Goal: Check status: Check status

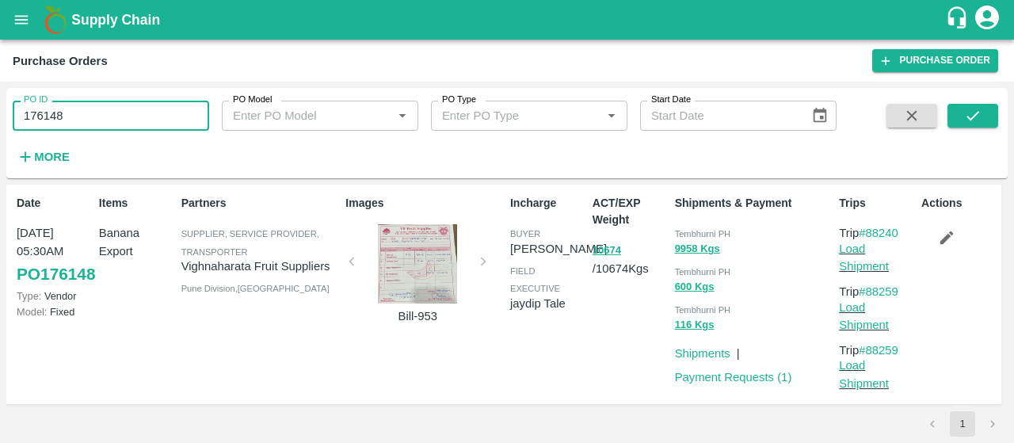
click at [0, 94] on div "PO ID 176148 PO ID PO Model PO Model   * PO Type PO Type   * Start Date Start D…" at bounding box center [507, 262] width 1014 height 361
type input "175290"
click at [975, 118] on icon "submit" at bounding box center [972, 115] width 17 height 17
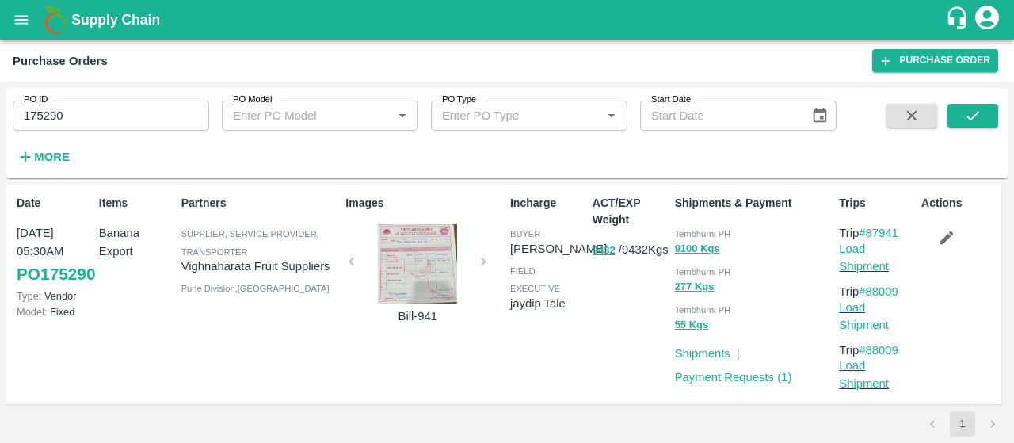
scroll to position [7, 0]
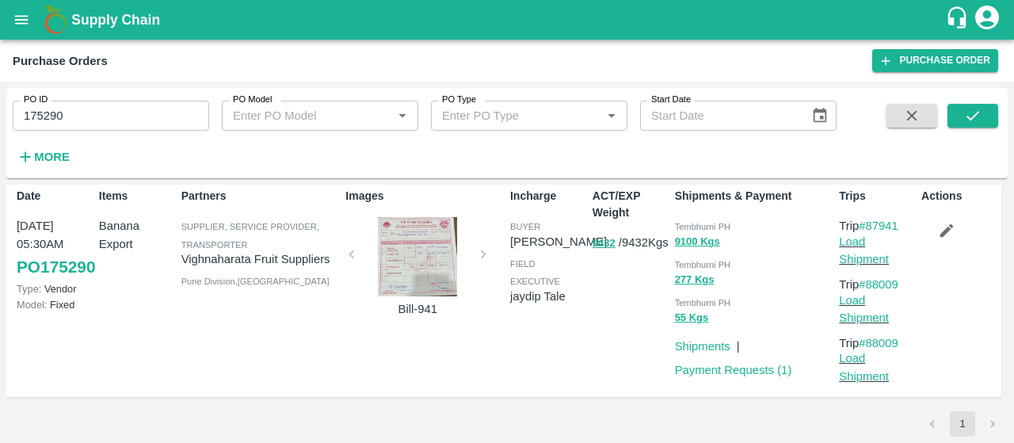
click at [160, 99] on div "PO ID 175290 PO ID" at bounding box center [104, 109] width 209 height 43
drag, startPoint x: 155, startPoint y: 106, endPoint x: 0, endPoint y: 57, distance: 162.8
click at [0, 57] on main "Purchase Orders Purchase Order PO ID 175290 PO ID PO Model PO Model   * PO Type…" at bounding box center [507, 241] width 1014 height 403
paste input "text"
click at [987, 124] on button "submit" at bounding box center [972, 116] width 51 height 24
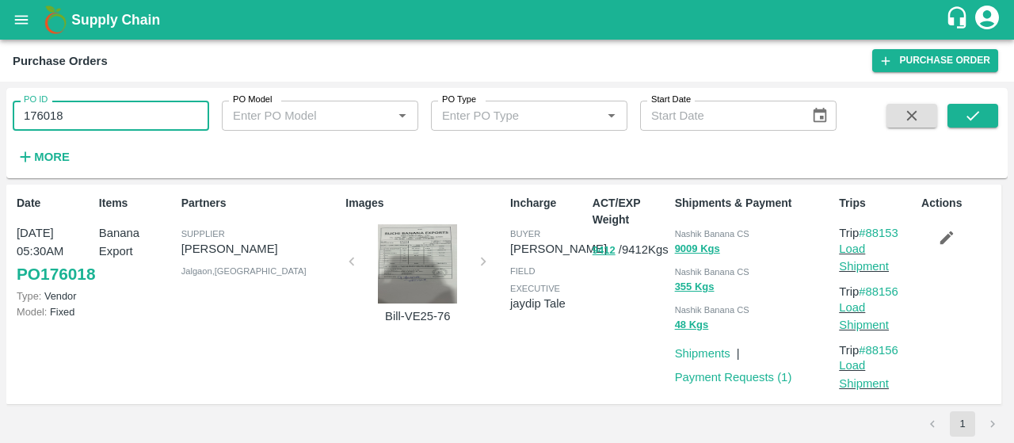
drag, startPoint x: 174, startPoint y: 117, endPoint x: 0, endPoint y: 108, distance: 174.4
click at [0, 108] on div "PO ID 176018 PO ID PO Model PO Model   * PO Type PO Type   * Start Date Start D…" at bounding box center [507, 262] width 1014 height 361
paste input "text"
click at [966, 114] on icon "submit" at bounding box center [972, 115] width 17 height 17
drag, startPoint x: 100, startPoint y: 116, endPoint x: 0, endPoint y: 60, distance: 114.5
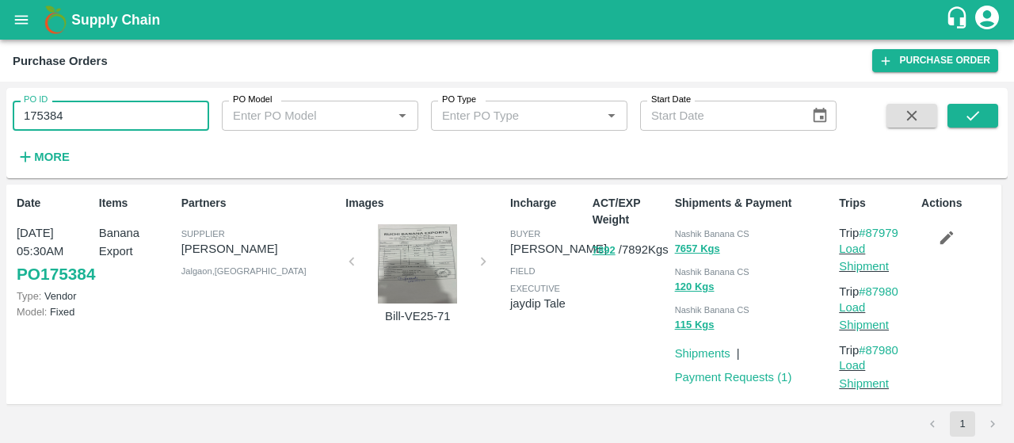
click at [0, 60] on main "Purchase Orders Purchase Order PO ID 175384 PO ID PO Model PO Model   * PO Type…" at bounding box center [507, 241] width 1014 height 403
paste input "text"
click at [977, 102] on div "PO ID 176137 PO ID PO Model PO Model   * PO Type PO Type   * Start Date Start D…" at bounding box center [506, 133] width 1001 height 78
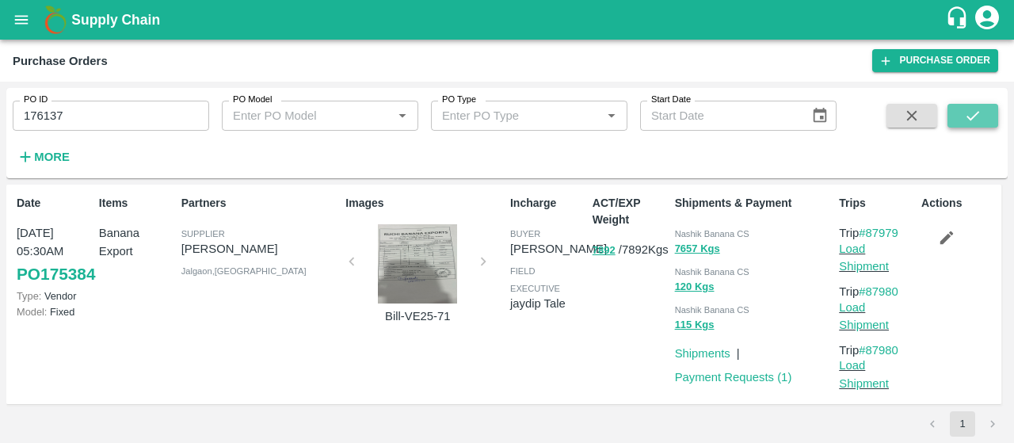
click at [976, 114] on icon "submit" at bounding box center [972, 116] width 13 height 10
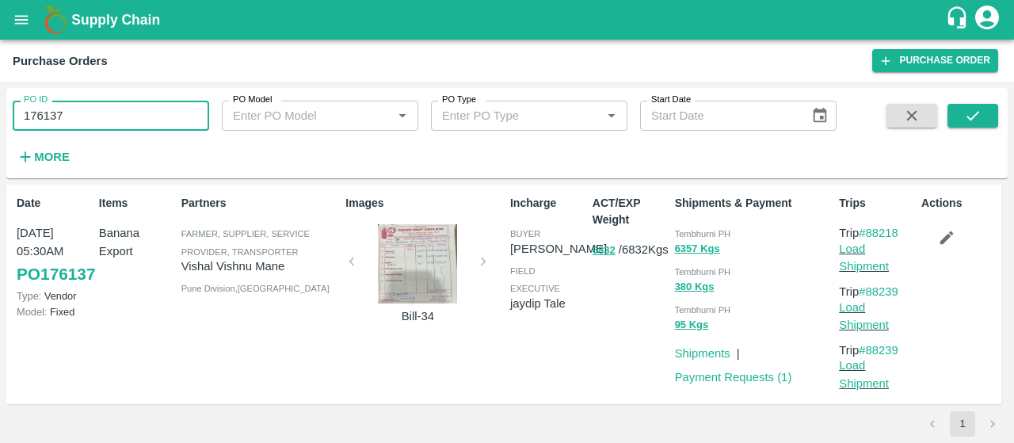
drag, startPoint x: 124, startPoint y: 118, endPoint x: 0, endPoint y: 134, distance: 125.3
click at [0, 134] on div "PO ID 176137 PO ID PO Model PO Model   * PO Type PO Type   * Start Date Start D…" at bounding box center [507, 262] width 1014 height 361
paste input "text"
click at [964, 121] on icon "submit" at bounding box center [972, 115] width 17 height 17
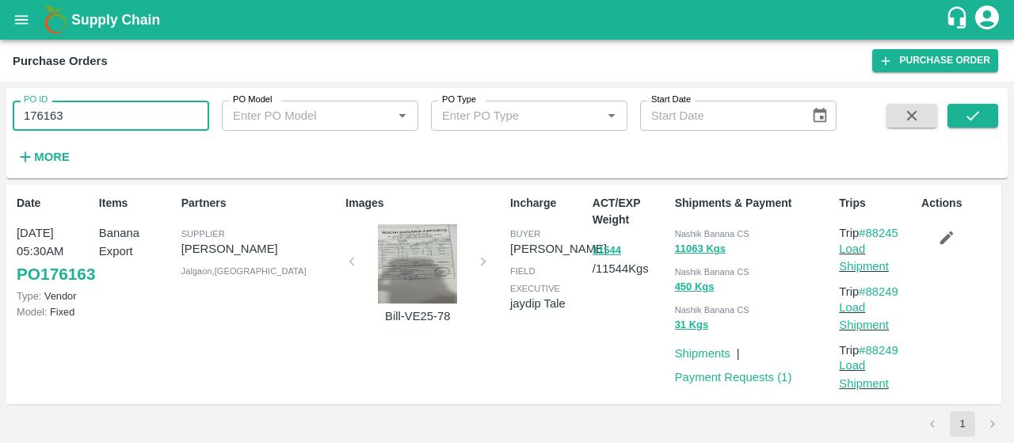
drag, startPoint x: 159, startPoint y: 113, endPoint x: 0, endPoint y: 139, distance: 161.2
click at [0, 139] on div "PO ID 176163 PO ID PO Model PO Model   * PO Type PO Type   * Start Date Start D…" at bounding box center [507, 262] width 1014 height 361
paste input "text"
click at [976, 116] on icon "submit" at bounding box center [972, 115] width 17 height 17
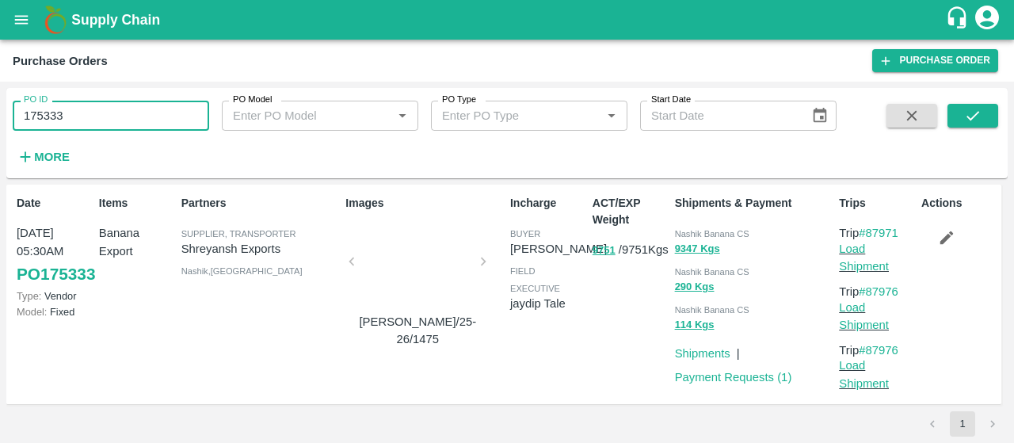
drag, startPoint x: 149, startPoint y: 120, endPoint x: 0, endPoint y: 124, distance: 148.9
click at [0, 124] on div "PO ID 175333 PO ID PO Model PO Model   * PO Type PO Type   * Start Date Start D…" at bounding box center [507, 262] width 1014 height 361
type input "v"
paste input "text"
click at [982, 111] on button "submit" at bounding box center [972, 116] width 51 height 24
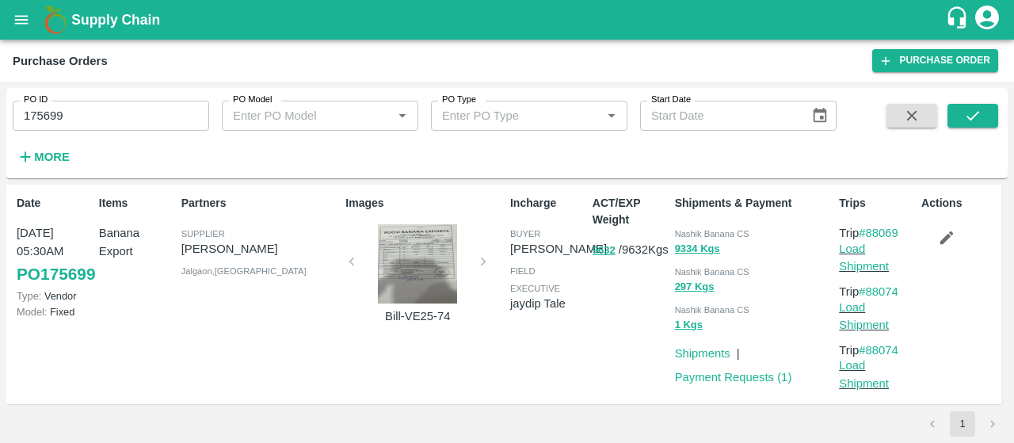
scroll to position [7, 0]
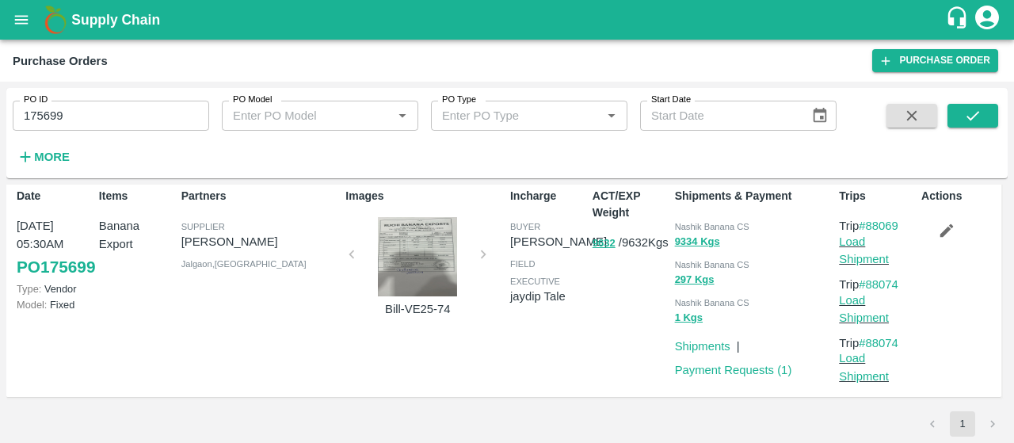
click at [200, 96] on div "PO ID 175699 PO ID" at bounding box center [104, 109] width 209 height 43
drag, startPoint x: 124, startPoint y: 108, endPoint x: 0, endPoint y: 128, distance: 125.0
click at [0, 128] on div "PO ID 175699 PO ID PO Model PO Model   * PO Type PO Type   * Start Date Start D…" at bounding box center [507, 262] width 1014 height 361
paste input "text"
click at [976, 112] on icon "submit" at bounding box center [972, 115] width 17 height 17
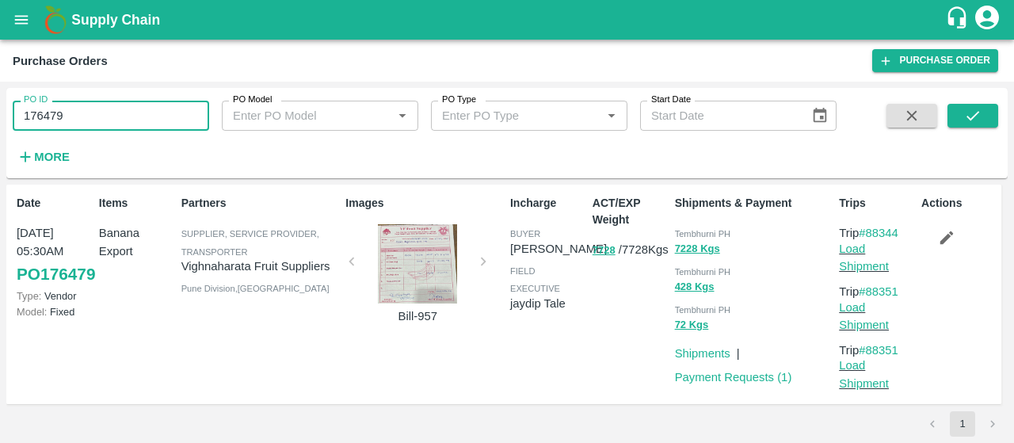
drag, startPoint x: 120, startPoint y: 126, endPoint x: 0, endPoint y: 126, distance: 120.4
click at [0, 126] on div "PO ID 176479 PO ID PO Model PO Model   * PO Type PO Type   * Start Date Start D…" at bounding box center [507, 262] width 1014 height 361
paste input "text"
click at [990, 120] on button "submit" at bounding box center [972, 116] width 51 height 24
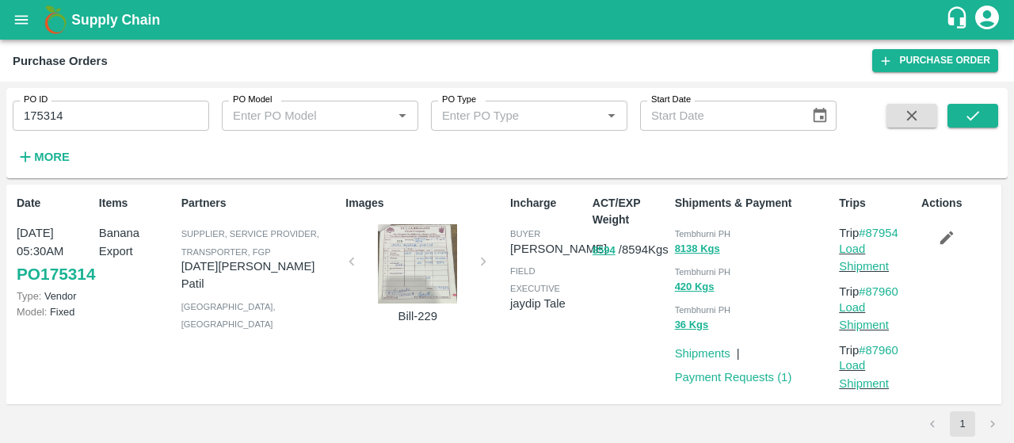
drag, startPoint x: 165, startPoint y: 113, endPoint x: 0, endPoint y: 120, distance: 164.9
click at [0, 120] on div "PO ID 175314 PO ID PO Model PO Model   * PO Type PO Type   * Start Date Start D…" at bounding box center [507, 262] width 1014 height 361
paste input "text"
click at [979, 113] on icon "submit" at bounding box center [972, 115] width 17 height 17
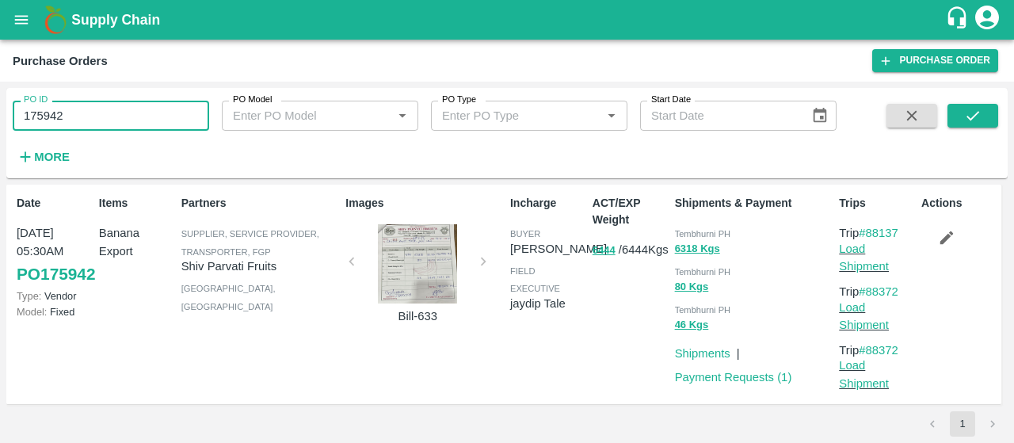
drag, startPoint x: 150, startPoint y: 116, endPoint x: 0, endPoint y: 100, distance: 151.3
click at [0, 100] on div "PO ID 175942 PO ID PO Model PO Model   * PO Type PO Type   * Start Date Start D…" at bounding box center [507, 262] width 1014 height 361
paste input "text"
click at [964, 108] on icon "submit" at bounding box center [972, 115] width 17 height 17
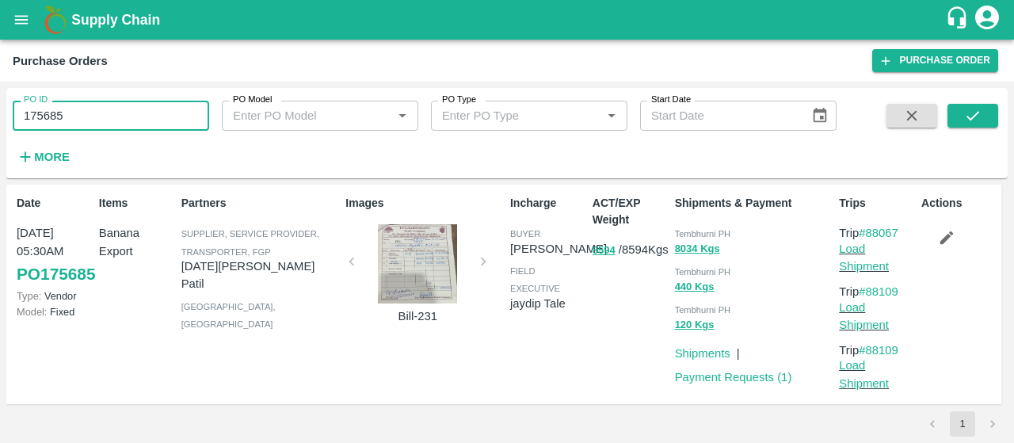
drag, startPoint x: 158, startPoint y: 123, endPoint x: 0, endPoint y: 70, distance: 167.0
click at [0, 70] on main "Purchase Orders Purchase Order PO ID 175685 PO ID PO Model PO Model   * PO Type…" at bounding box center [507, 241] width 1014 height 403
paste input "text"
click at [966, 116] on icon "submit" at bounding box center [972, 115] width 17 height 17
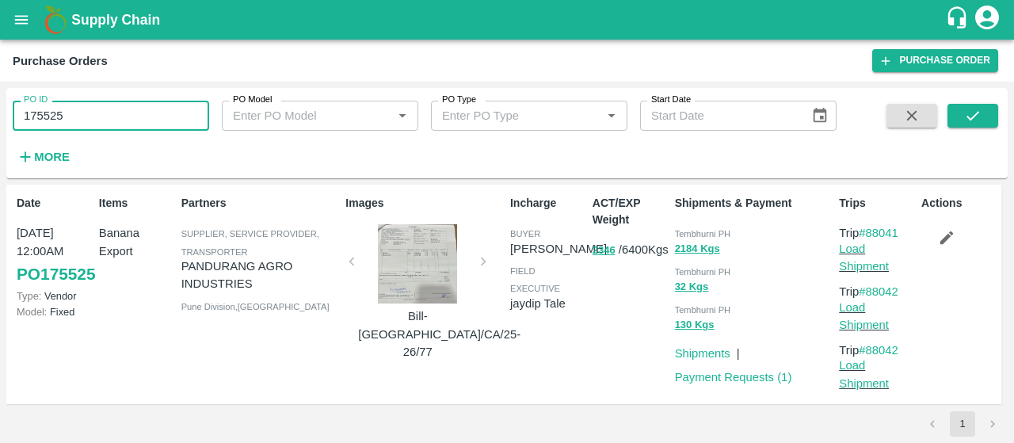
drag, startPoint x: 157, startPoint y: 118, endPoint x: 0, endPoint y: 101, distance: 157.7
click at [0, 101] on div "PO ID 175525 PO ID PO Model PO Model   * PO Type PO Type   * Start Date Start D…" at bounding box center [507, 262] width 1014 height 361
paste input "text"
click at [974, 113] on icon "submit" at bounding box center [972, 115] width 17 height 17
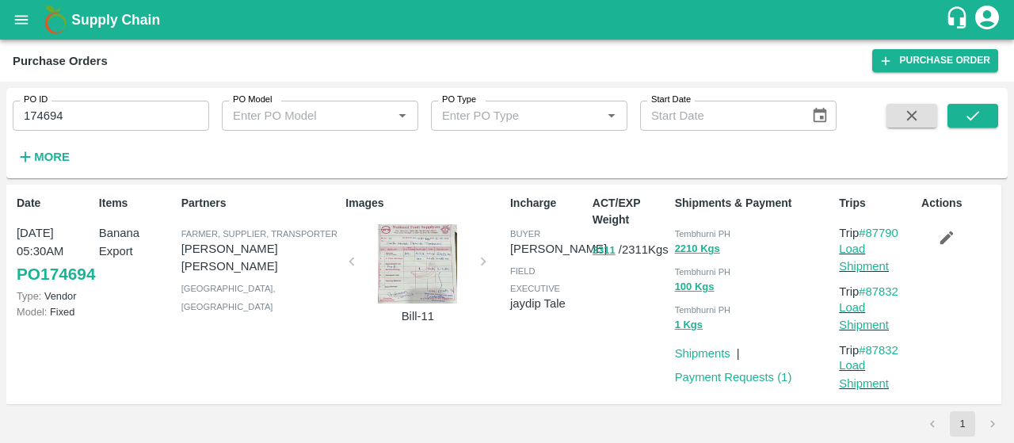
drag, startPoint x: 154, startPoint y: 118, endPoint x: 0, endPoint y: 63, distance: 163.8
click at [0, 78] on main "Purchase Orders Purchase Order PO ID 174694 PO ID PO Model PO Model   * PO Type…" at bounding box center [507, 241] width 1014 height 403
paste input "text"
click at [974, 116] on icon "submit" at bounding box center [972, 116] width 13 height 10
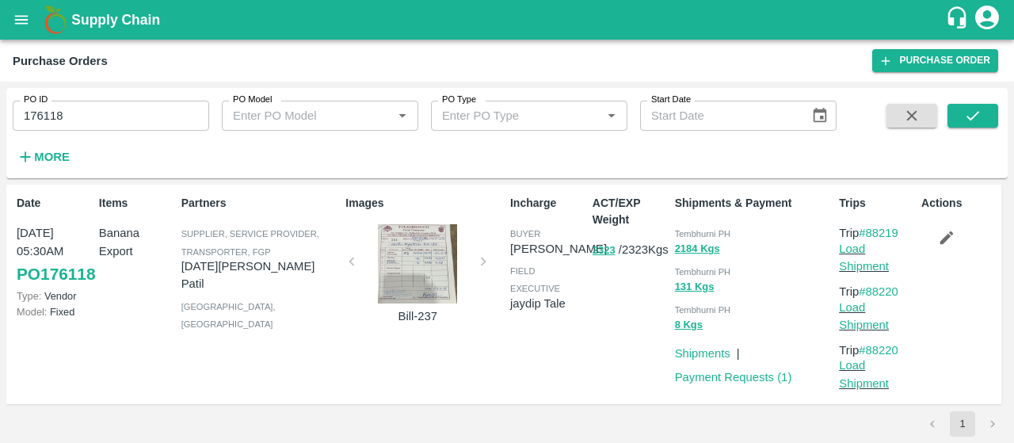
click at [642, 259] on p "2323 / 2323 Kgs" at bounding box center [630, 250] width 76 height 18
drag, startPoint x: 147, startPoint y: 113, endPoint x: 0, endPoint y: 116, distance: 146.5
click at [0, 116] on div "PO ID 176118 PO ID PO Model PO Model   * PO Type PO Type   * Start Date Start D…" at bounding box center [507, 262] width 1014 height 361
paste input "text"
click at [972, 115] on icon "submit" at bounding box center [972, 115] width 17 height 17
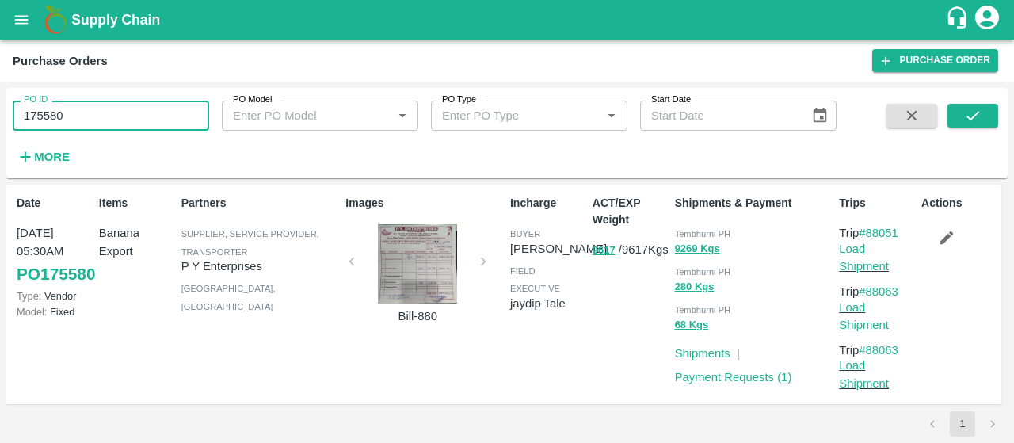
drag, startPoint x: 205, startPoint y: 120, endPoint x: 40, endPoint y: 118, distance: 164.7
click at [40, 118] on input "175580" at bounding box center [111, 116] width 196 height 30
type input "1"
paste input "text"
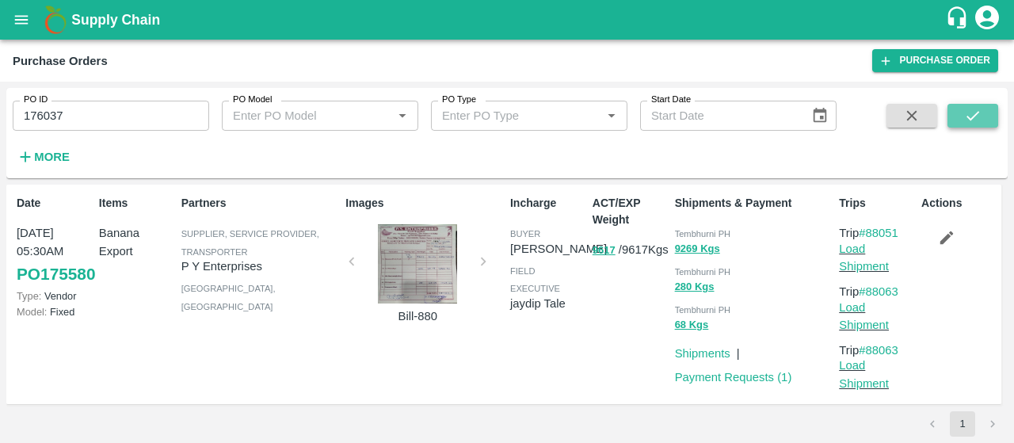
click at [968, 113] on icon "submit" at bounding box center [972, 115] width 17 height 17
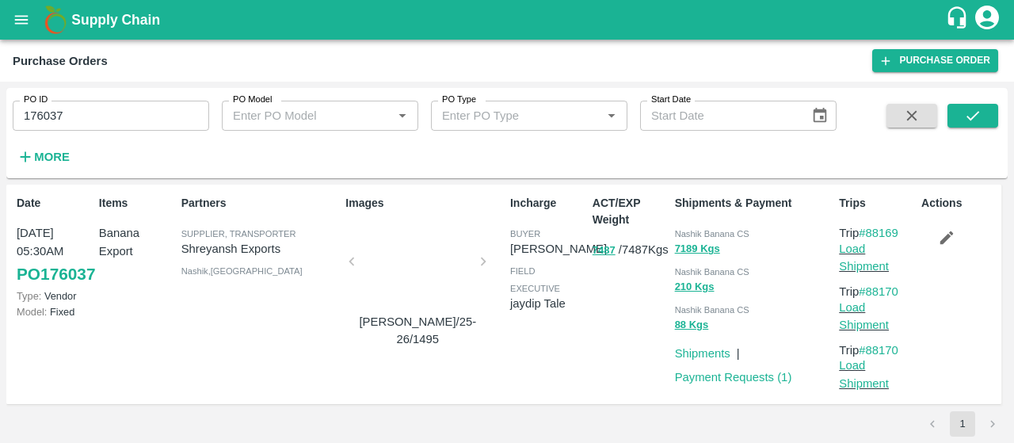
click at [122, 99] on div "PO ID 176037 PO ID" at bounding box center [104, 109] width 209 height 43
drag, startPoint x: 117, startPoint y: 108, endPoint x: 0, endPoint y: 126, distance: 118.5
click at [0, 126] on div "PO ID 176037 PO ID PO Model PO Model   * PO Type PO Type   * Start Date Start D…" at bounding box center [507, 262] width 1014 height 361
paste input "text"
click at [970, 128] on button "submit" at bounding box center [972, 116] width 51 height 24
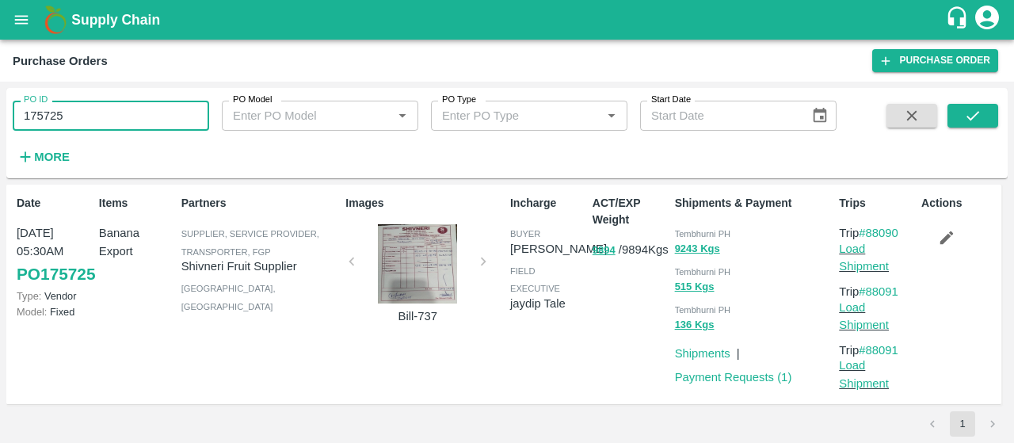
drag, startPoint x: 139, startPoint y: 106, endPoint x: 0, endPoint y: 97, distance: 138.9
click at [0, 97] on div "PO ID 175725 PO ID PO Model PO Model   * PO Type PO Type   * Start Date Start D…" at bounding box center [507, 262] width 1014 height 361
paste input "text"
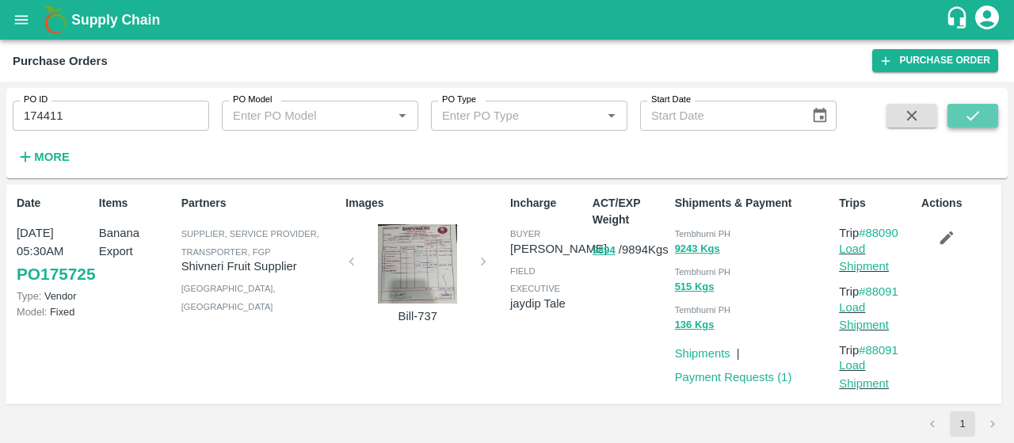
click at [992, 121] on button "submit" at bounding box center [972, 116] width 51 height 24
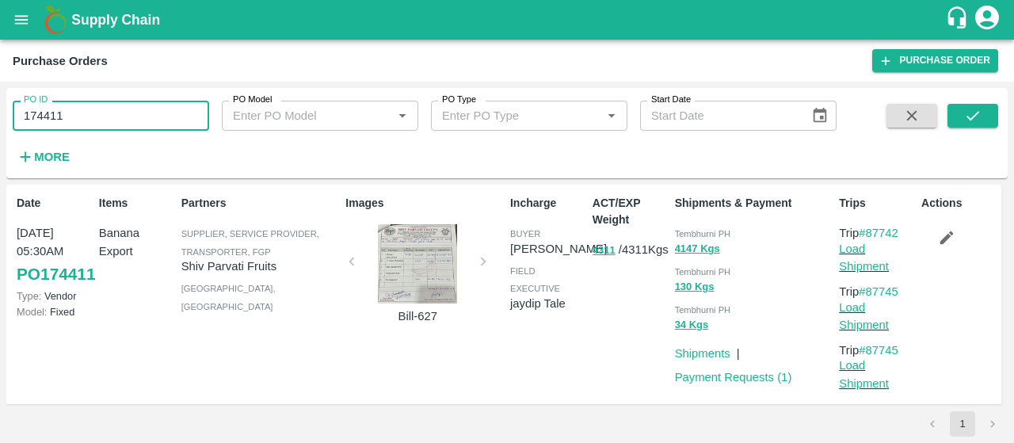
drag, startPoint x: 138, startPoint y: 115, endPoint x: 0, endPoint y: 129, distance: 138.5
click at [0, 129] on div "PO ID 174411 PO ID PO Model PO Model   * PO Type PO Type   * Start Date Start D…" at bounding box center [507, 262] width 1014 height 361
paste input "text"
click at [962, 116] on button "submit" at bounding box center [972, 116] width 51 height 24
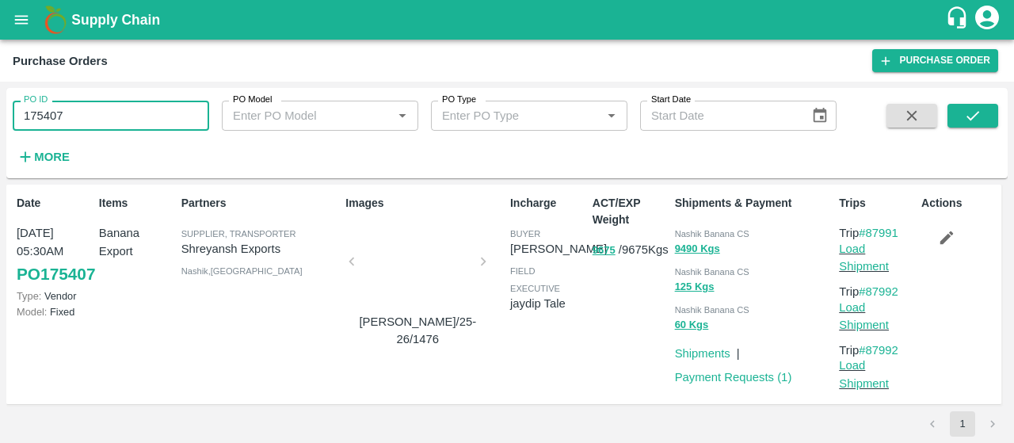
drag, startPoint x: 114, startPoint y: 112, endPoint x: 0, endPoint y: 139, distance: 117.2
click at [0, 139] on div "PO ID 175407 PO ID PO Model PO Model   * PO Type PO Type   * Start Date Start D…" at bounding box center [507, 262] width 1014 height 361
paste input "text"
click at [956, 116] on button "submit" at bounding box center [972, 116] width 51 height 24
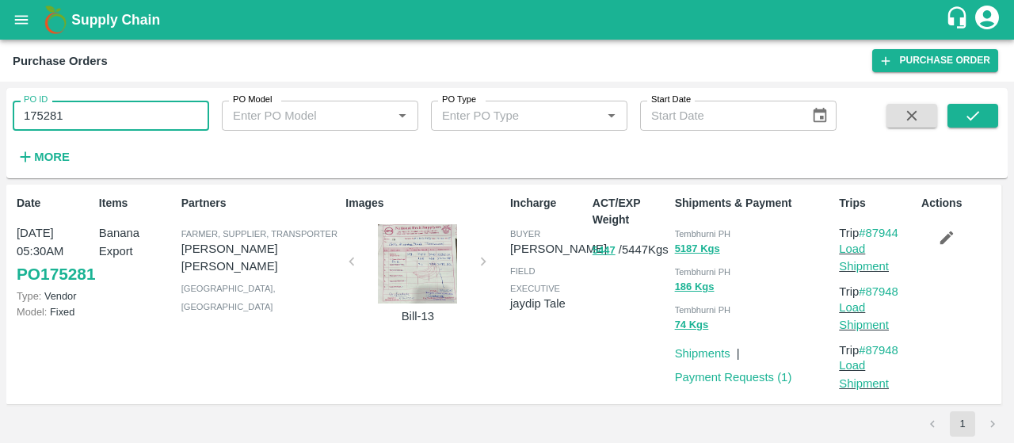
drag, startPoint x: 93, startPoint y: 115, endPoint x: 0, endPoint y: 97, distance: 95.1
click at [0, 97] on div "PO ID 175281 PO ID PO Model PO Model   * PO Type PO Type   * Start Date Start D…" at bounding box center [507, 262] width 1014 height 361
paste input "text"
click at [967, 116] on icon "submit" at bounding box center [972, 116] width 13 height 10
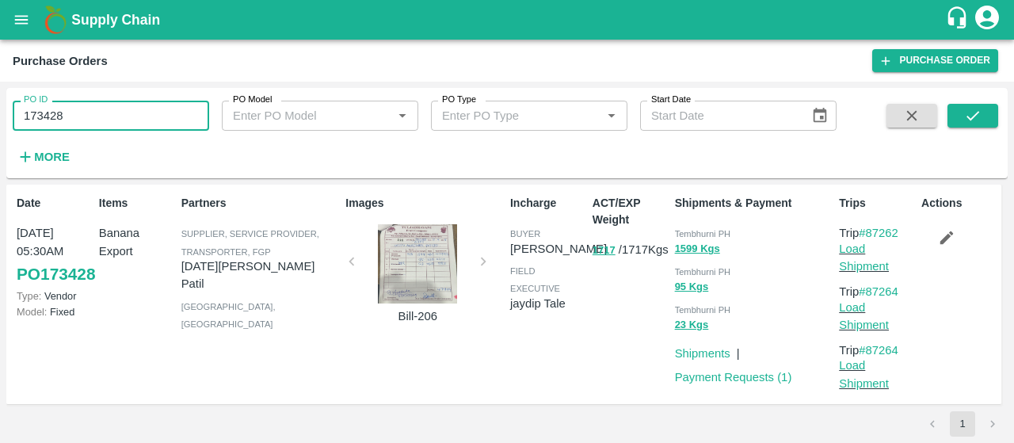
click at [0, 123] on div "PO ID 173428 PO ID PO Model PO Model   * PO Type PO Type   * Start Date Start D…" at bounding box center [507, 262] width 1014 height 361
paste input "text"
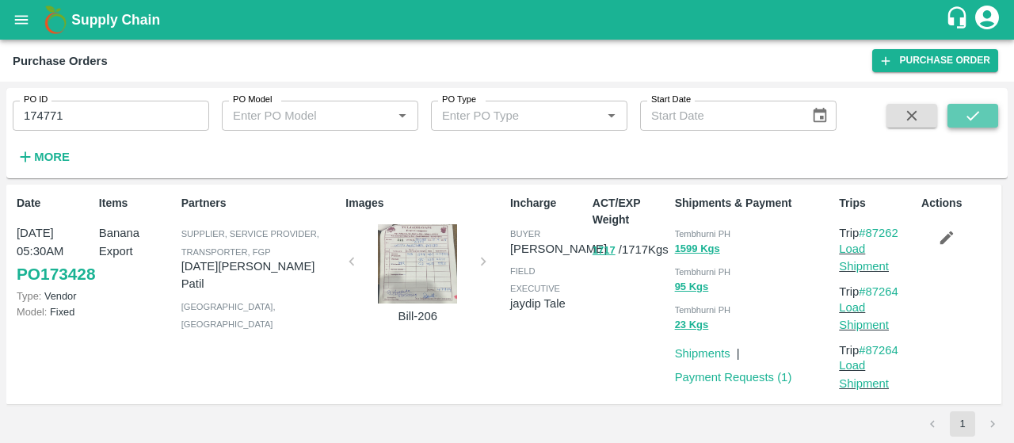
click at [971, 118] on icon "submit" at bounding box center [972, 116] width 13 height 10
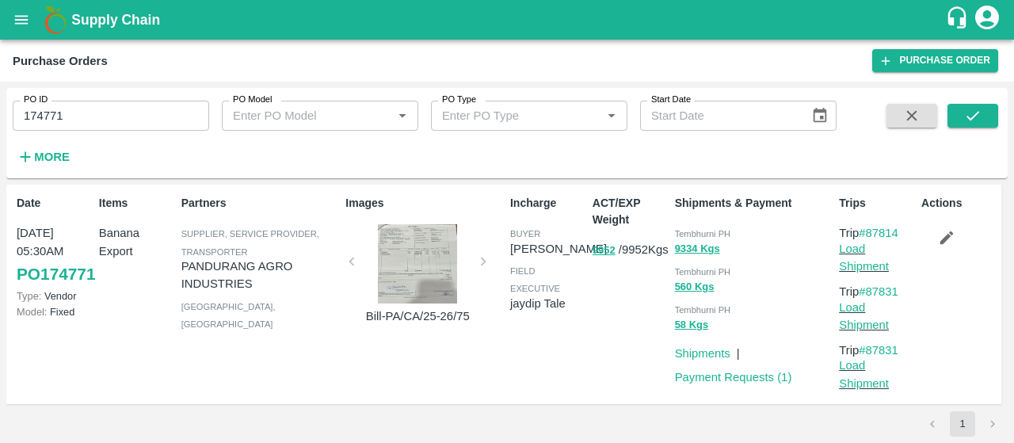
drag, startPoint x: 135, startPoint y: 121, endPoint x: 0, endPoint y: 115, distance: 134.8
click at [0, 115] on div "PO ID 174771 PO ID PO Model PO Model   * PO Type PO Type   * Start Date Start D…" at bounding box center [507, 262] width 1014 height 361
paste input "text"
click at [984, 109] on button "submit" at bounding box center [972, 116] width 51 height 24
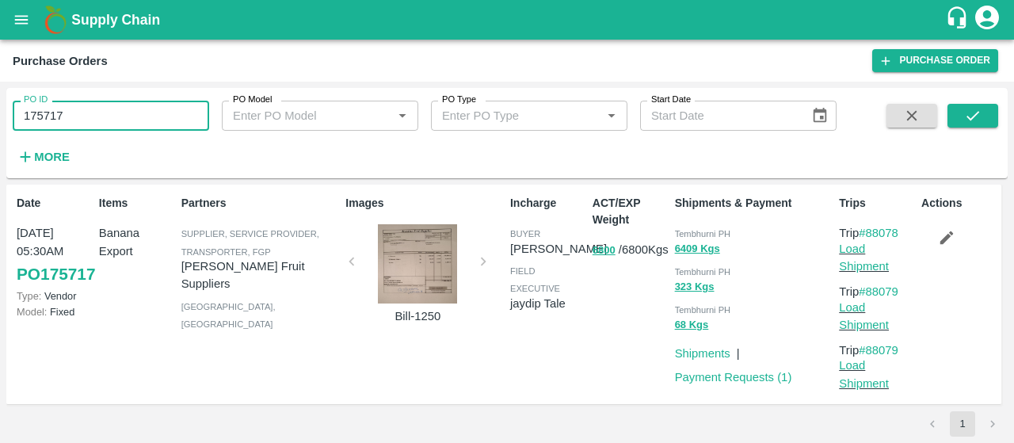
drag, startPoint x: 132, startPoint y: 105, endPoint x: 0, endPoint y: 68, distance: 137.4
click at [0, 71] on main "Purchase Orders Purchase Order PO ID 175717 PO ID PO Model PO Model   * PO Type…" at bounding box center [507, 241] width 1014 height 403
paste input "text"
click at [971, 120] on icon "submit" at bounding box center [972, 115] width 17 height 17
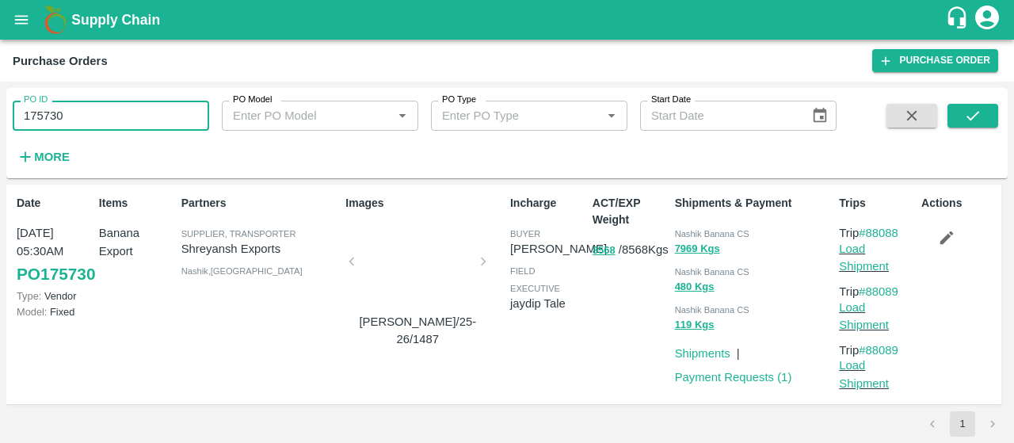
drag, startPoint x: 126, startPoint y: 106, endPoint x: 0, endPoint y: 111, distance: 126.0
click at [0, 111] on div "PO ID 175730 PO ID PO Model PO Model   * PO Type PO Type   * Start Date Start D…" at bounding box center [507, 262] width 1014 height 361
paste input "text"
click at [967, 105] on button "submit" at bounding box center [972, 116] width 51 height 24
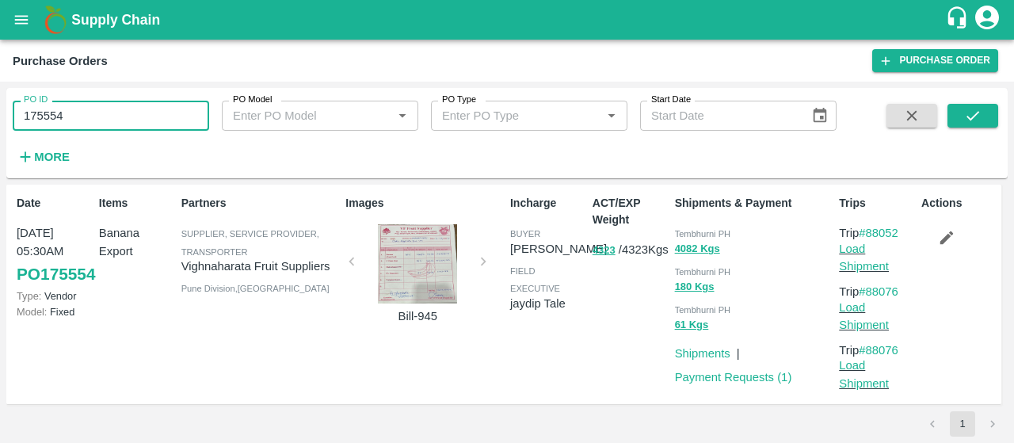
drag, startPoint x: 186, startPoint y: 123, endPoint x: 0, endPoint y: 135, distance: 186.5
click at [0, 135] on div "PO ID 175554 PO ID PO Model PO Model   * PO Type PO Type   * Start Date Start D…" at bounding box center [507, 262] width 1014 height 361
paste input "text"
click at [957, 116] on button "submit" at bounding box center [972, 116] width 51 height 24
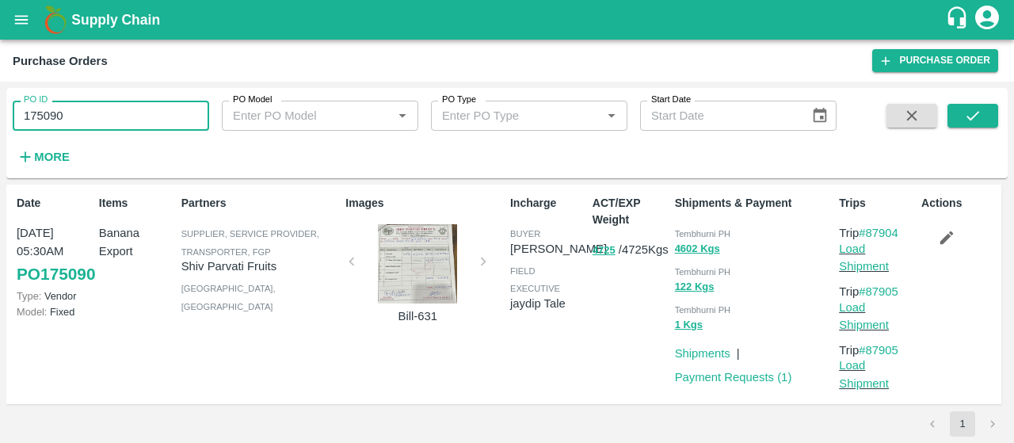
drag, startPoint x: 61, startPoint y: 117, endPoint x: 0, endPoint y: 140, distance: 65.2
click at [0, 140] on div "PO ID 175090 PO ID PO Model PO Model   * PO Type PO Type   * Start Date Start D…" at bounding box center [507, 262] width 1014 height 361
paste input "text"
click at [972, 121] on icon "submit" at bounding box center [972, 115] width 17 height 17
drag, startPoint x: 32, startPoint y: 112, endPoint x: 0, endPoint y: 82, distance: 43.7
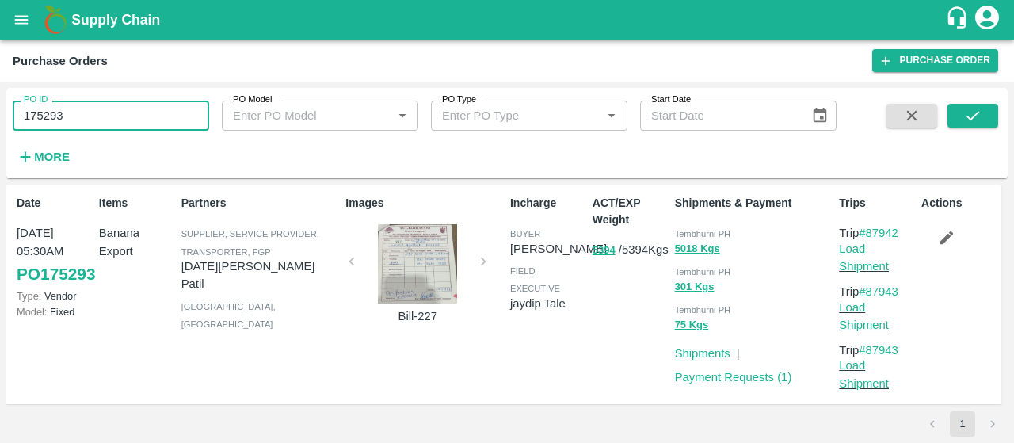
click at [0, 82] on div "PO ID 175293 PO ID PO Model PO Model   * PO Type PO Type   * Start Date Start D…" at bounding box center [507, 262] width 1014 height 361
paste input "text"
type input "174985"
click at [976, 114] on icon "submit" at bounding box center [972, 116] width 13 height 10
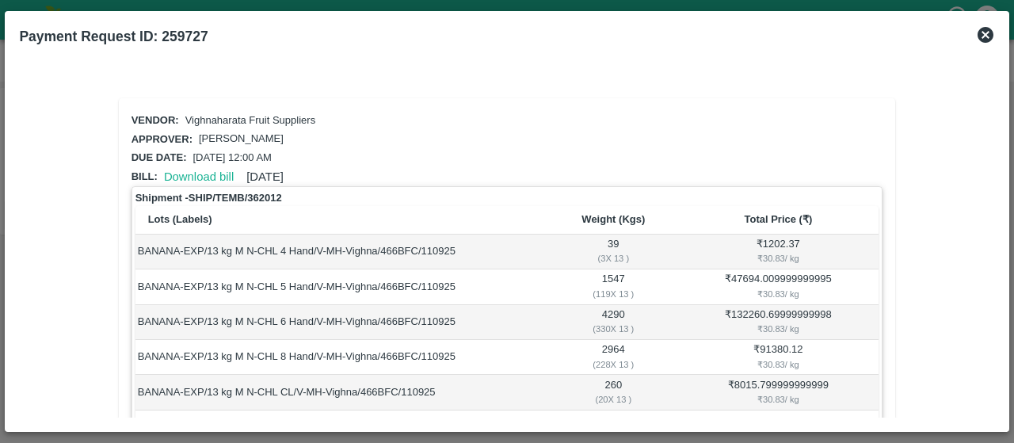
click at [191, 166] on div "Download bill 11 Sep 2025" at bounding box center [221, 174] width 126 height 24
click at [192, 171] on link "Download bill" at bounding box center [199, 176] width 70 height 13
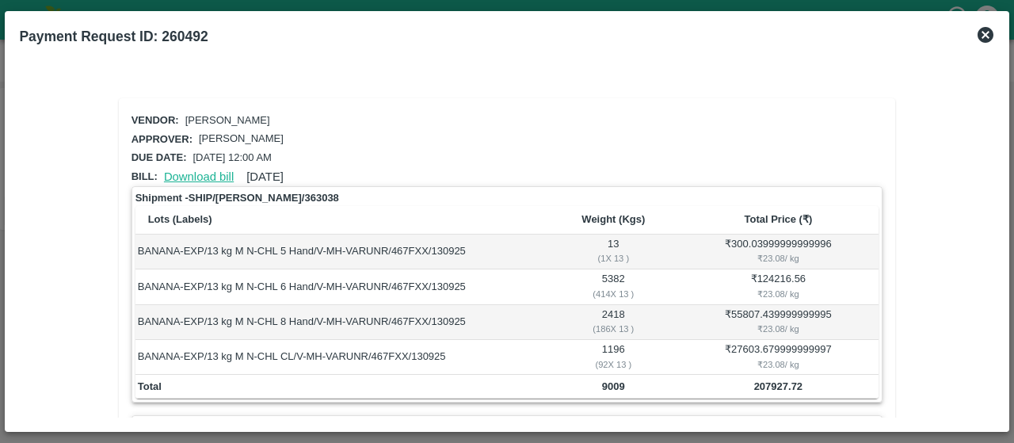
click at [211, 178] on link "Download bill" at bounding box center [199, 176] width 70 height 13
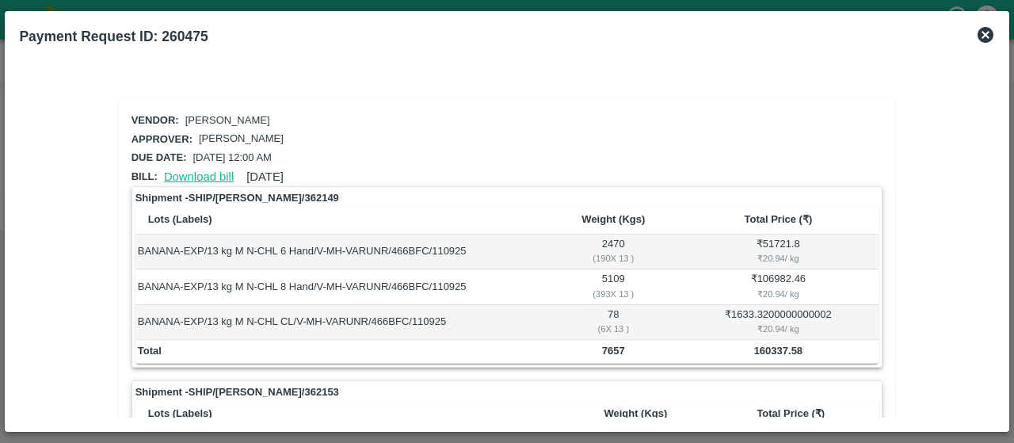
click at [182, 170] on link "Download bill" at bounding box center [199, 176] width 70 height 13
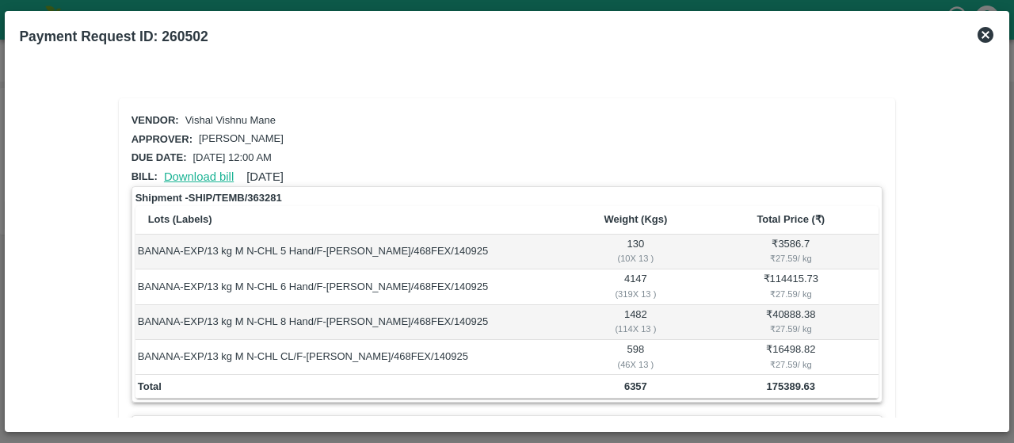
click at [214, 170] on link "Download bill" at bounding box center [199, 176] width 70 height 13
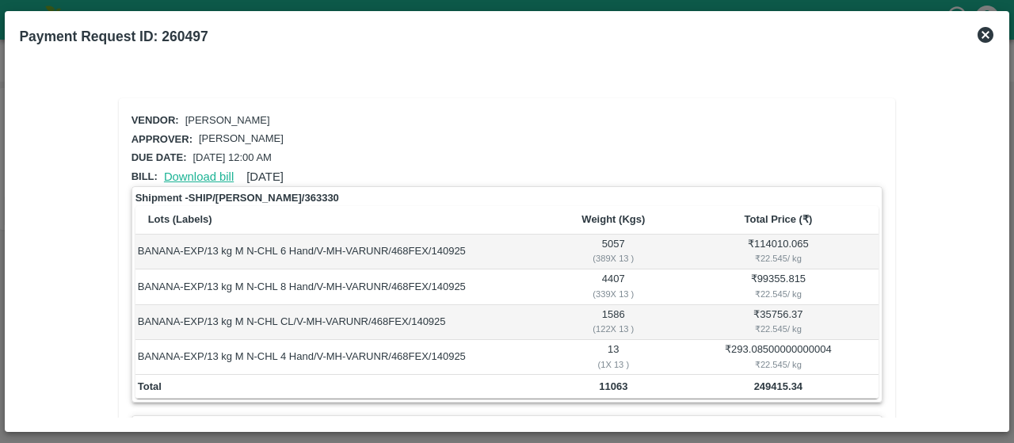
click at [214, 174] on link "Download bill" at bounding box center [199, 176] width 70 height 13
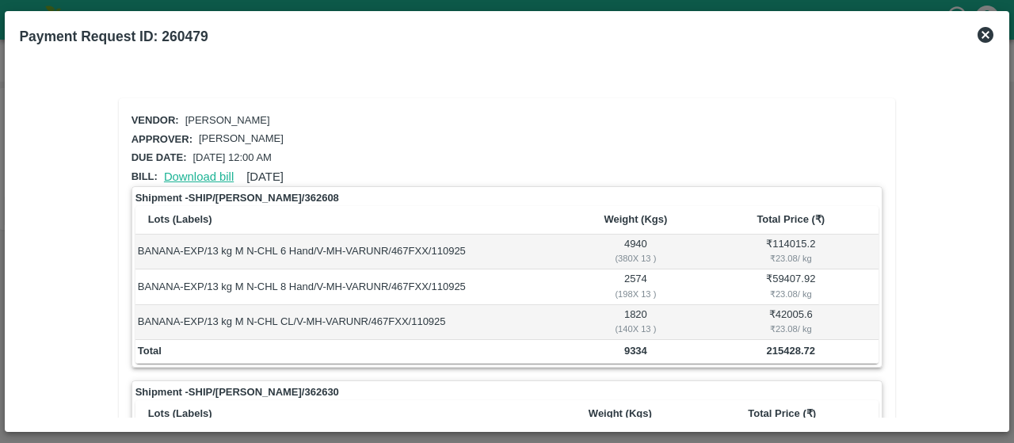
click at [203, 177] on link "Download bill" at bounding box center [199, 176] width 70 height 13
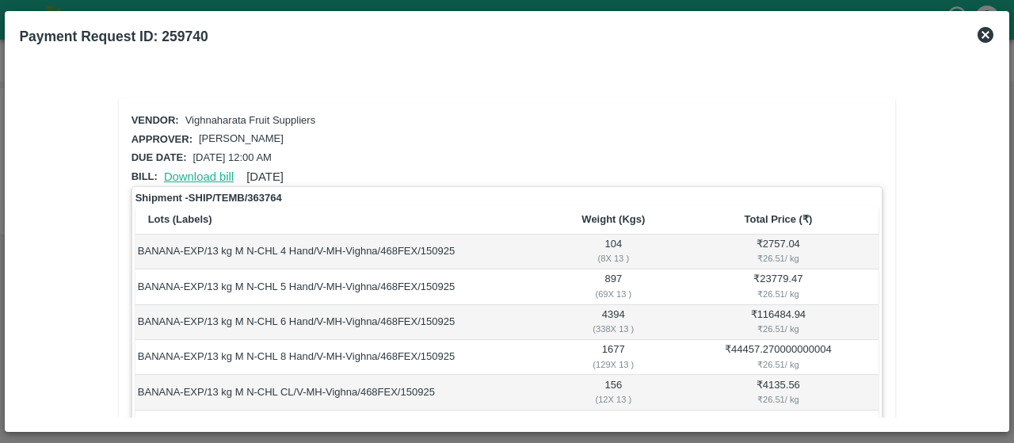
click at [207, 173] on link "Download bill" at bounding box center [199, 176] width 70 height 13
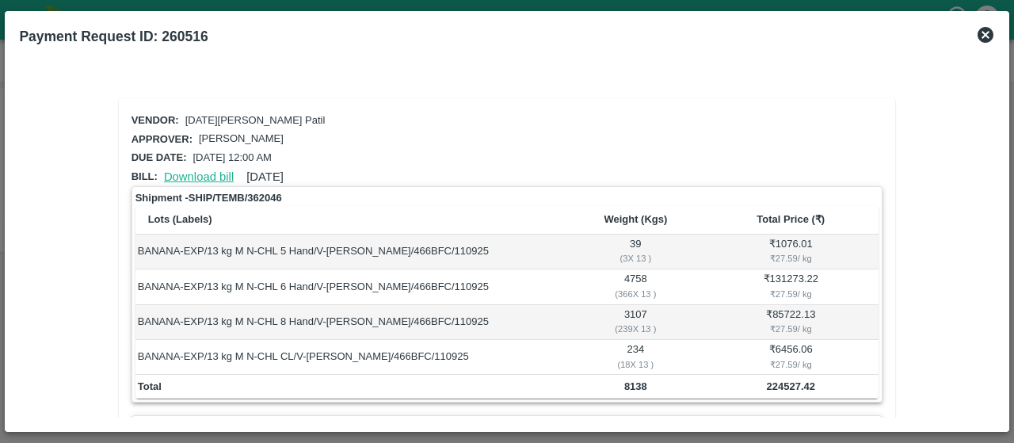
click at [211, 180] on link "Download bill" at bounding box center [199, 176] width 70 height 13
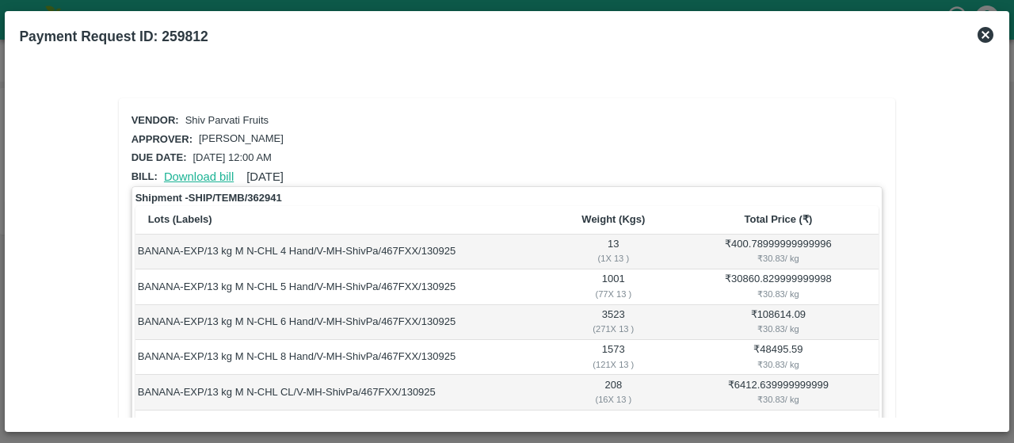
click at [225, 170] on link "Download bill" at bounding box center [199, 176] width 70 height 13
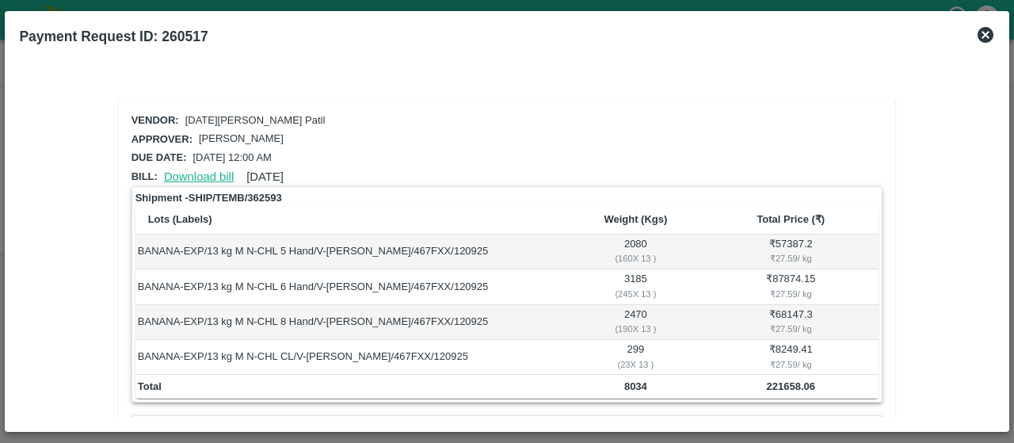
click at [173, 178] on link "Download bill" at bounding box center [199, 176] width 70 height 13
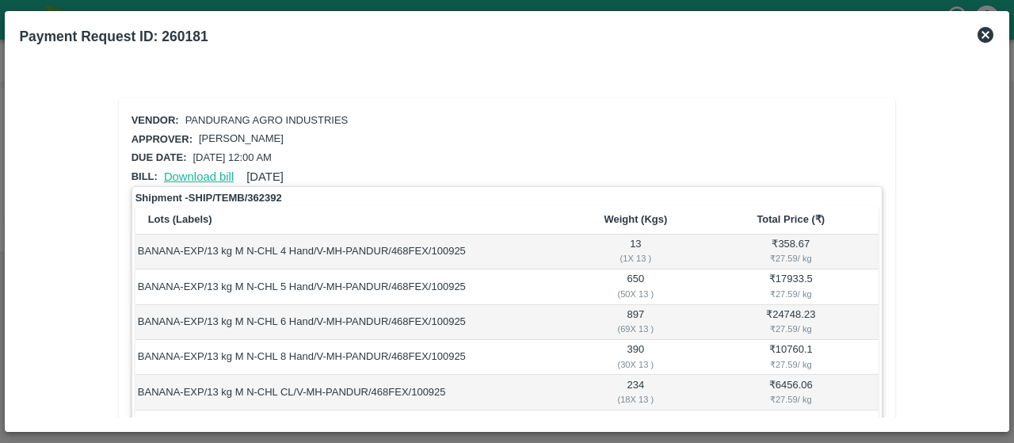
click at [219, 176] on link "Download bill" at bounding box center [199, 176] width 70 height 13
click at [185, 172] on link "Download bill" at bounding box center [199, 176] width 70 height 13
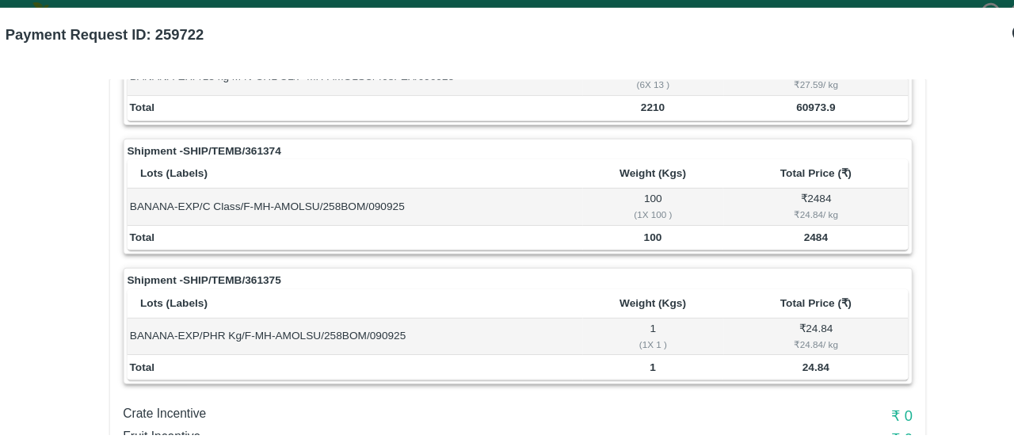
scroll to position [404, 0]
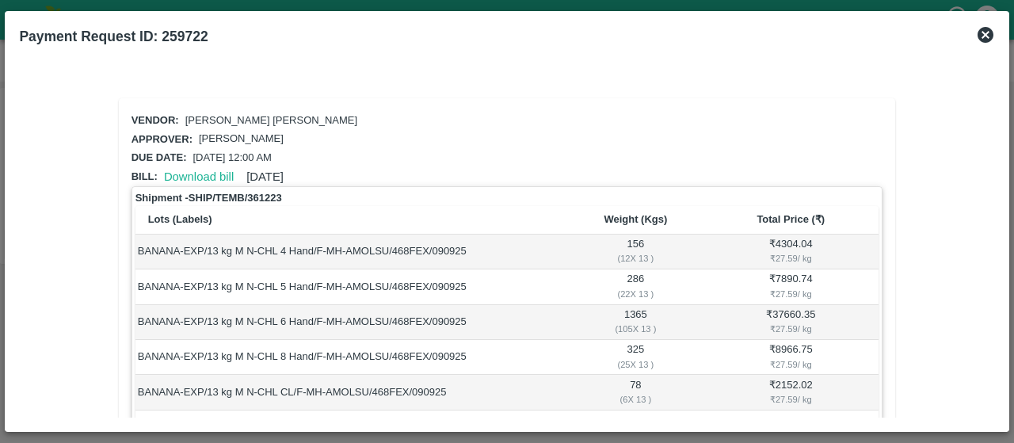
scroll to position [404, 0]
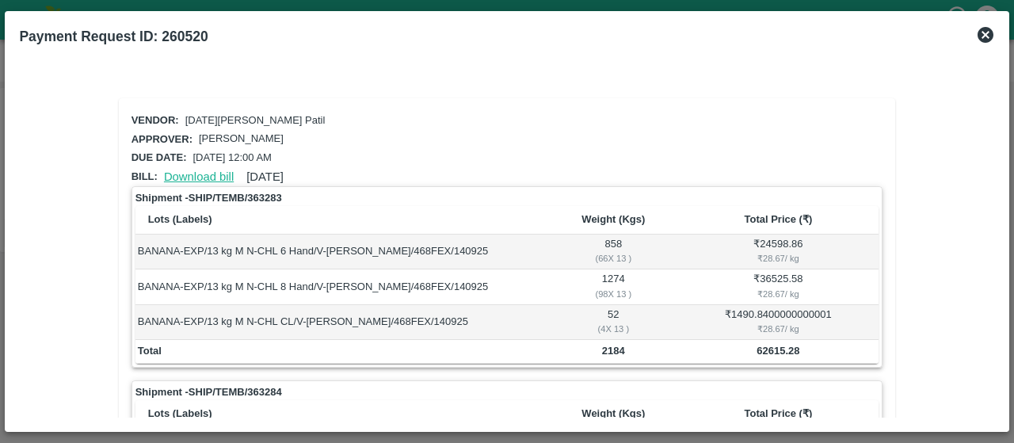
click at [204, 178] on link "Download bill" at bounding box center [199, 176] width 70 height 13
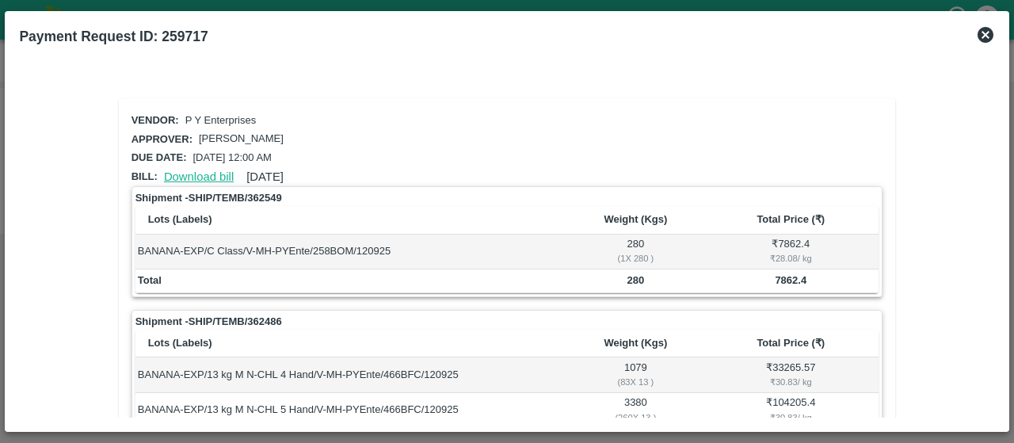
click at [214, 176] on link "Download bill" at bounding box center [199, 176] width 70 height 13
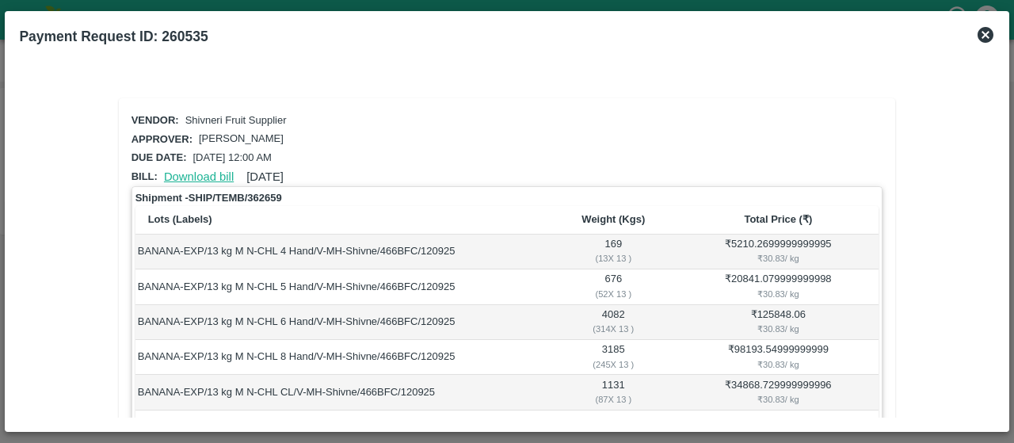
click at [206, 170] on link "Download bill" at bounding box center [199, 176] width 70 height 13
click at [176, 173] on link "Download bill" at bounding box center [199, 176] width 70 height 13
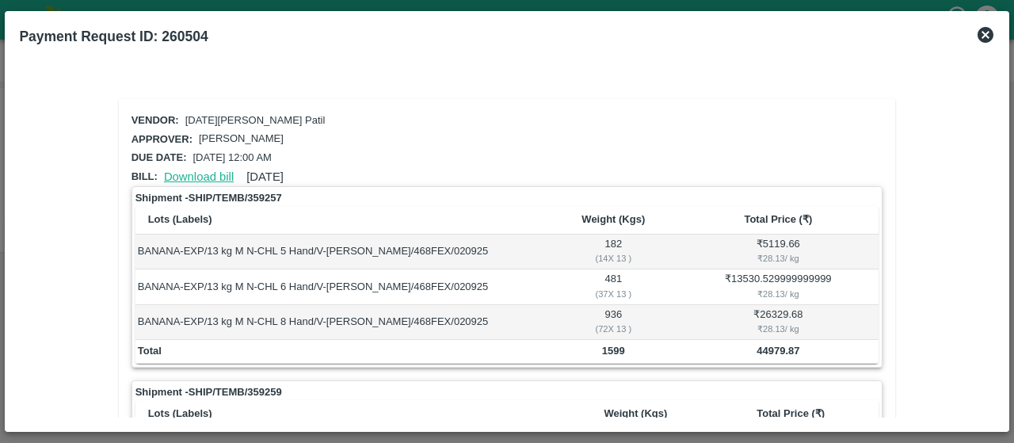
click at [217, 174] on link "Download bill" at bounding box center [199, 176] width 70 height 13
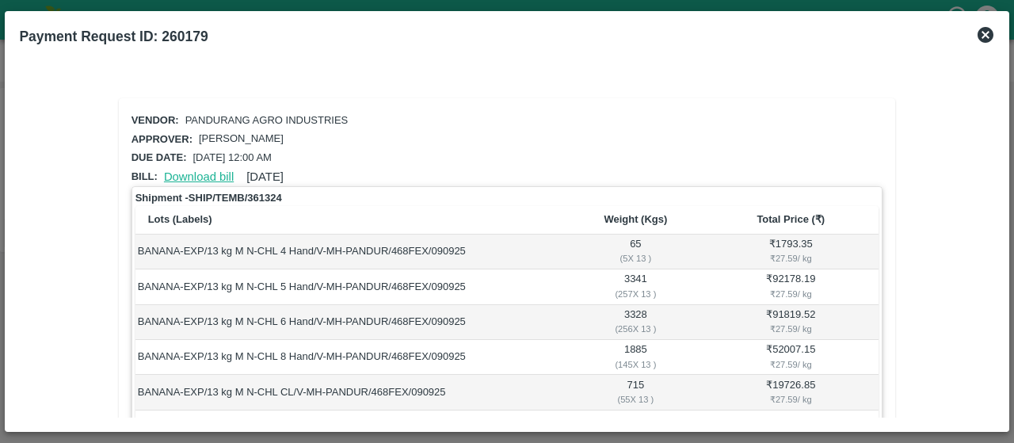
click at [219, 172] on link "Download bill" at bounding box center [199, 176] width 70 height 13
click at [219, 170] on link "Download bill" at bounding box center [199, 176] width 70 height 13
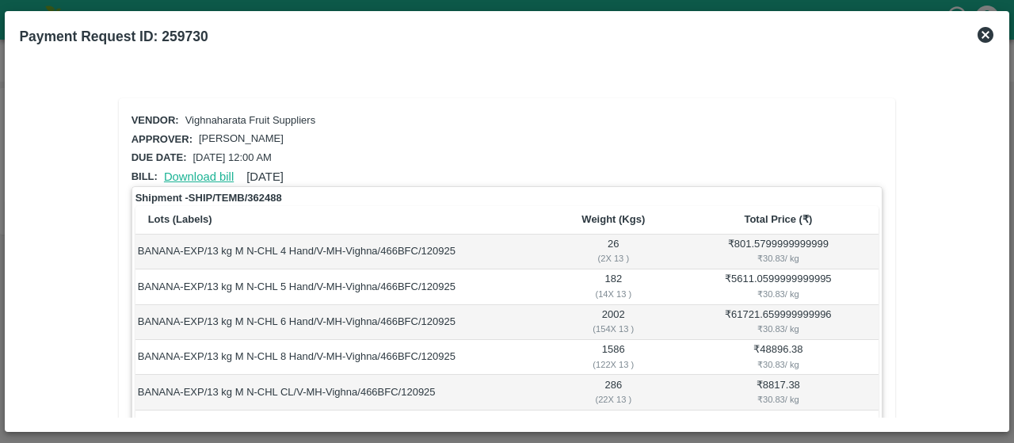
click at [214, 170] on link "Download bill" at bounding box center [199, 176] width 70 height 13
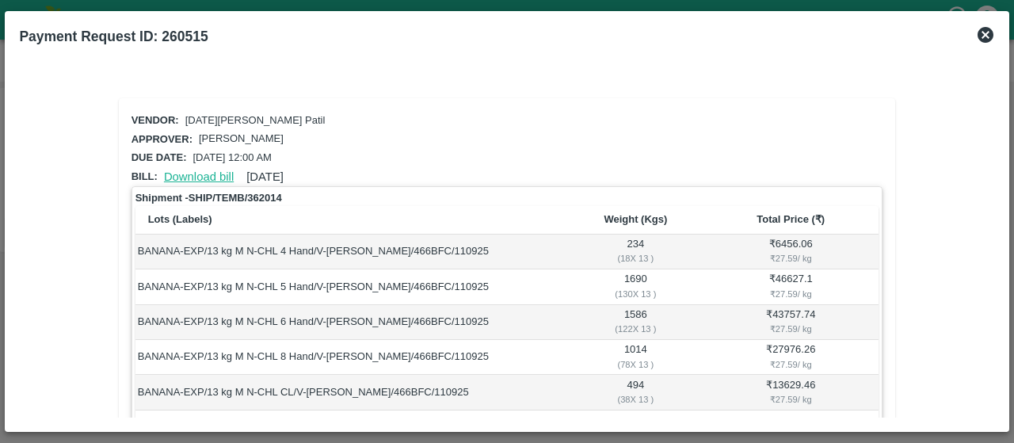
click at [210, 170] on link "Download bill" at bounding box center [199, 176] width 70 height 13
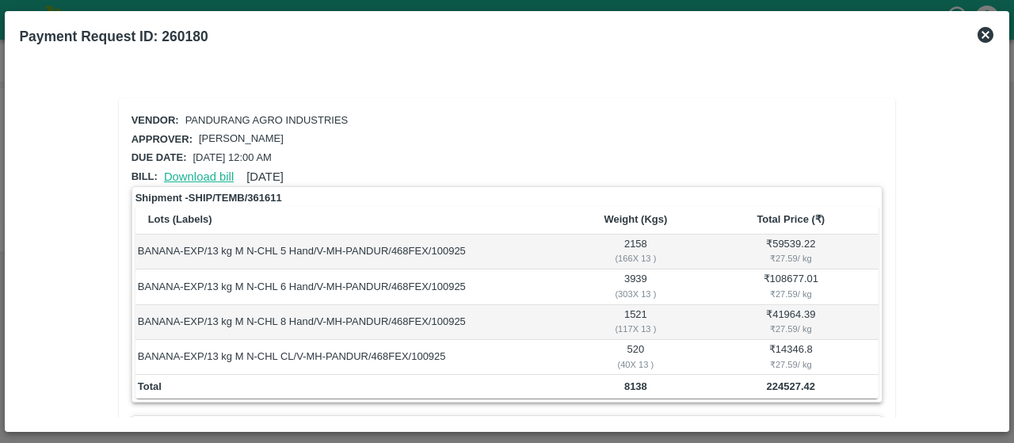
click at [212, 180] on link "Download bill" at bounding box center [199, 176] width 70 height 13
